Goal: Task Accomplishment & Management: Manage account settings

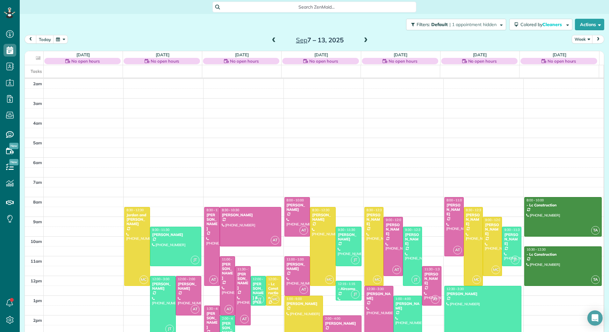
scroll to position [74, 0]
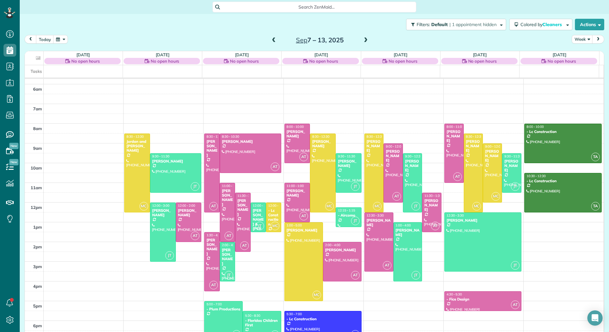
click at [272, 42] on span at bounding box center [273, 41] width 7 height 6
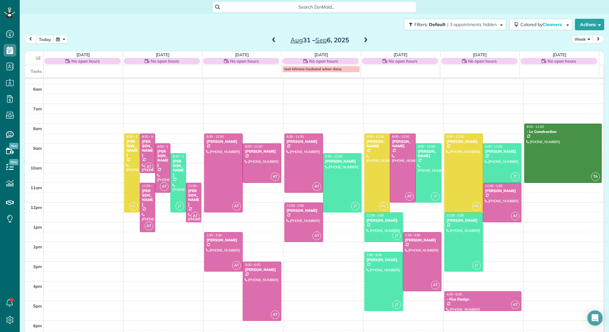
click at [272, 42] on span at bounding box center [273, 41] width 7 height 6
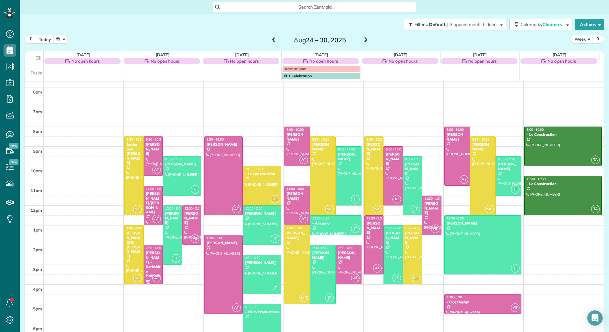
click at [272, 42] on span at bounding box center [273, 41] width 7 height 6
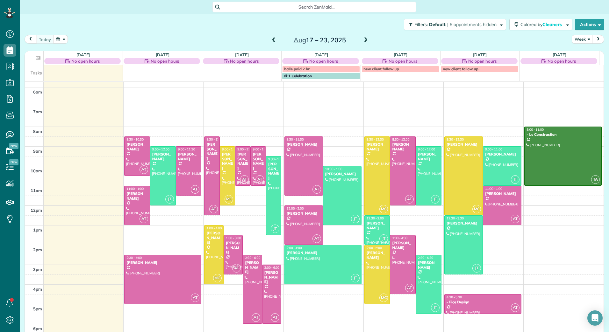
click at [272, 42] on span at bounding box center [273, 41] width 7 height 6
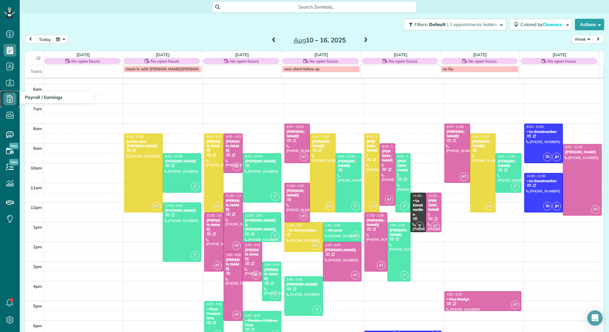
click at [16, 101] on icon at bounding box center [10, 99] width 13 height 13
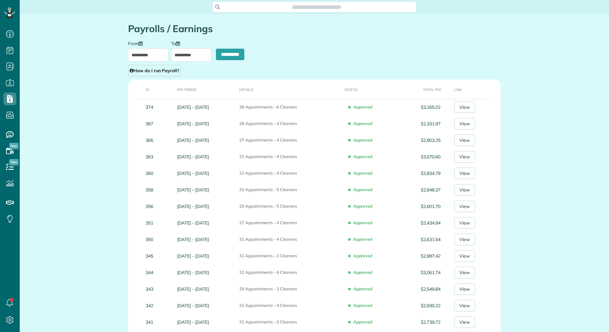
scroll to position [3, 3]
type input "**********"
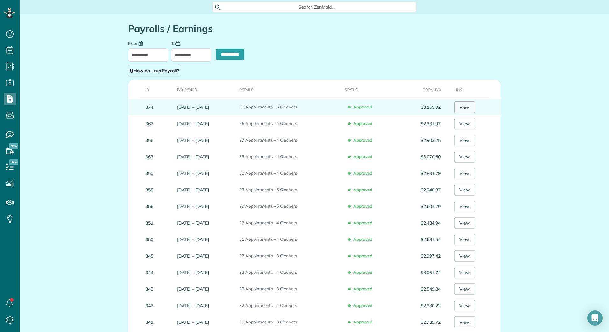
click at [471, 103] on link "View" at bounding box center [464, 107] width 21 height 11
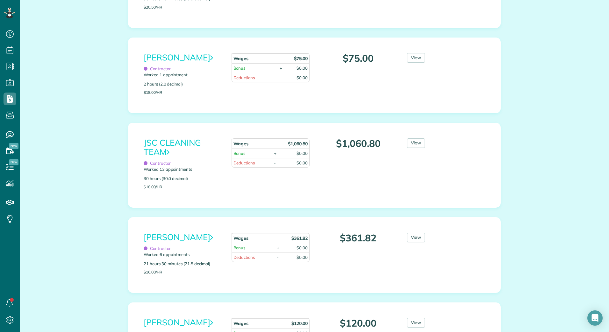
scroll to position [159, 0]
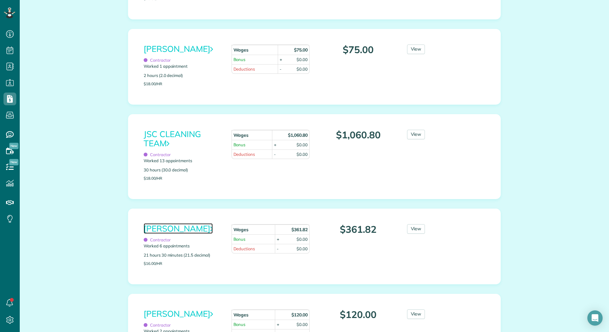
click at [182, 227] on link "Monica Cuellar" at bounding box center [178, 228] width 69 height 11
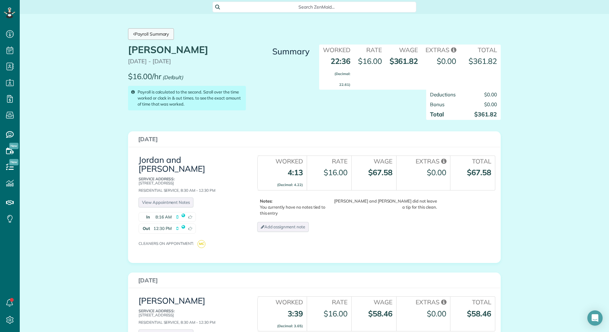
click at [139, 35] on link "Payroll Summary" at bounding box center [151, 33] width 46 height 11
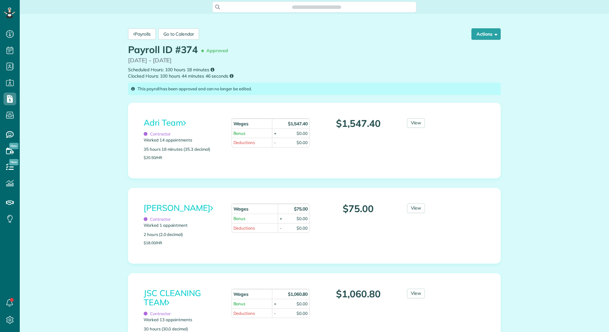
scroll to position [3, 3]
click at [492, 34] on span "button" at bounding box center [494, 34] width 5 height 5
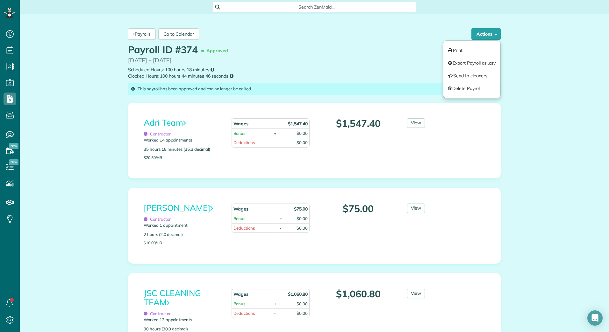
click at [339, 41] on div "Payrolls Go to Calendar Actions Print Export Payroll as .csv Send to cleaners..…" at bounding box center [314, 34] width 382 height 21
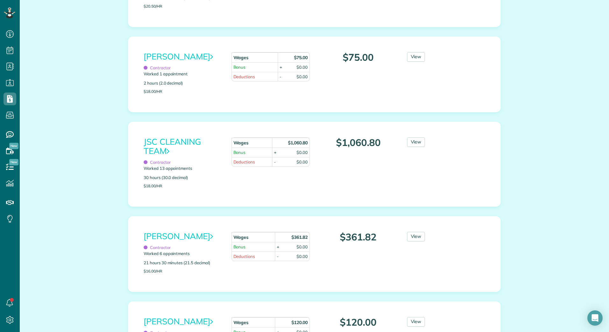
scroll to position [159, 0]
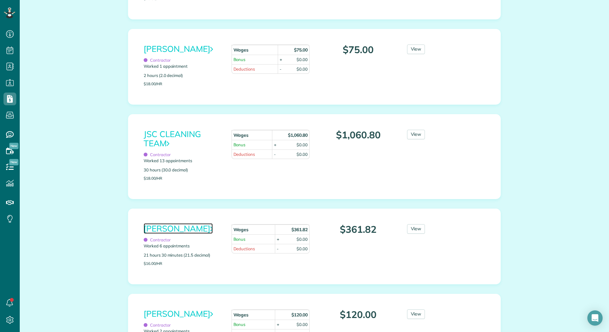
click at [189, 232] on link "Monica Cuellar" at bounding box center [178, 228] width 69 height 11
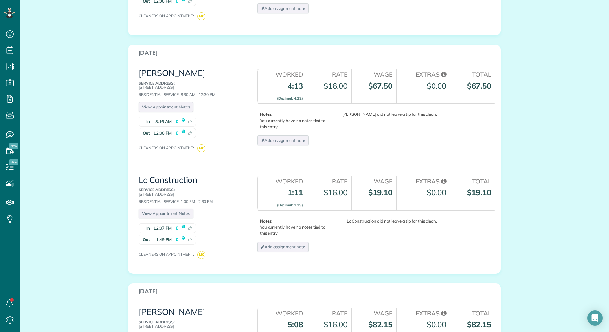
scroll to position [382, 0]
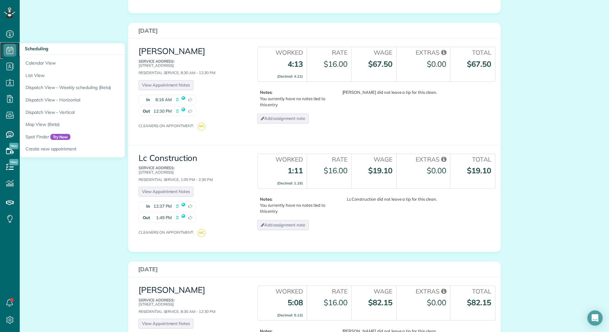
click at [7, 46] on icon at bounding box center [10, 50] width 13 height 13
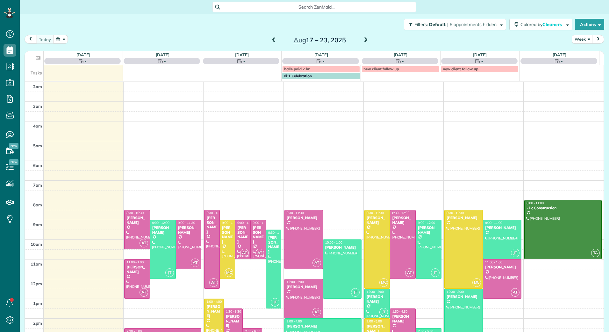
scroll to position [74, 0]
